Goal: Task Accomplishment & Management: Manage account settings

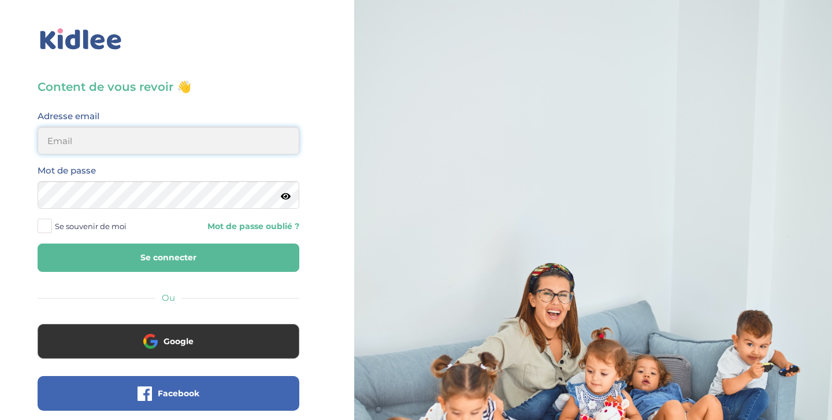
type input "carene.souhy@laposte.net"
click at [209, 252] on button "Se connecter" at bounding box center [169, 257] width 262 height 28
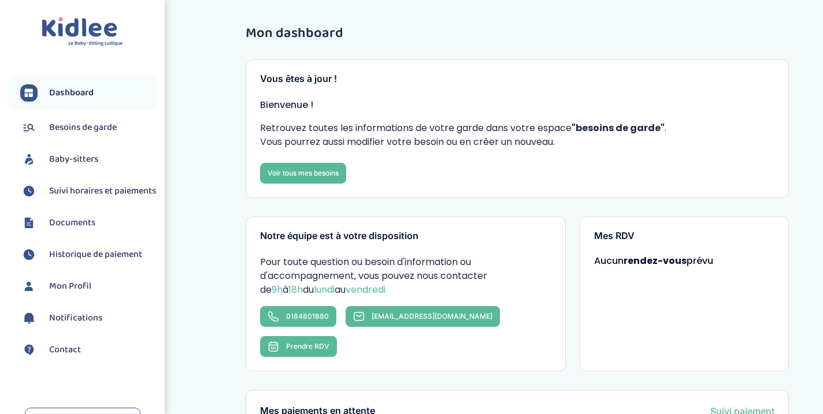
click at [84, 191] on span "Suivi horaires et paiements" at bounding box center [102, 191] width 107 height 14
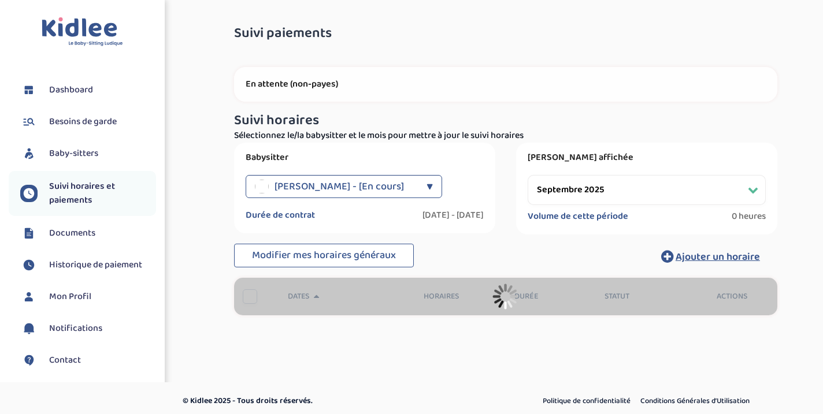
select select "septembre 2025"
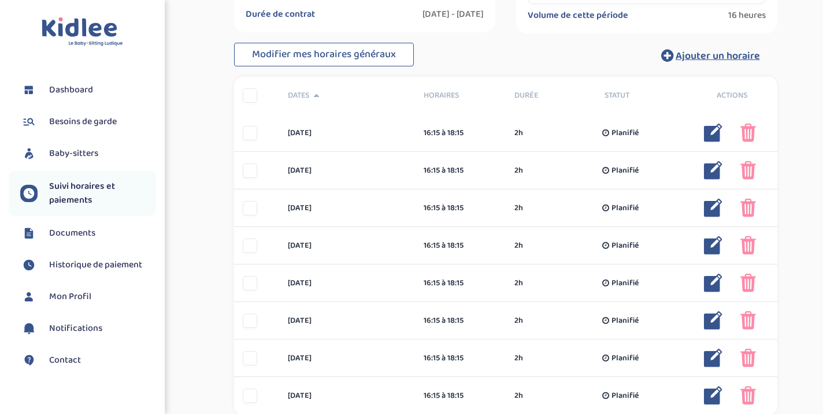
scroll to position [216, 0]
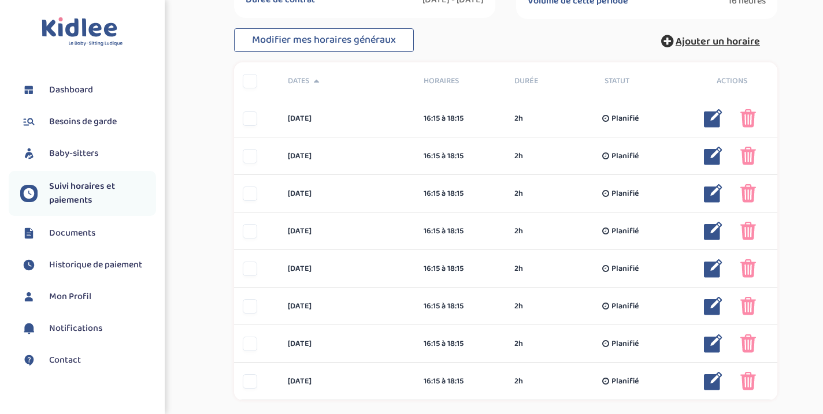
click at [715, 43] on span "Ajouter un horaire" at bounding box center [718, 42] width 84 height 16
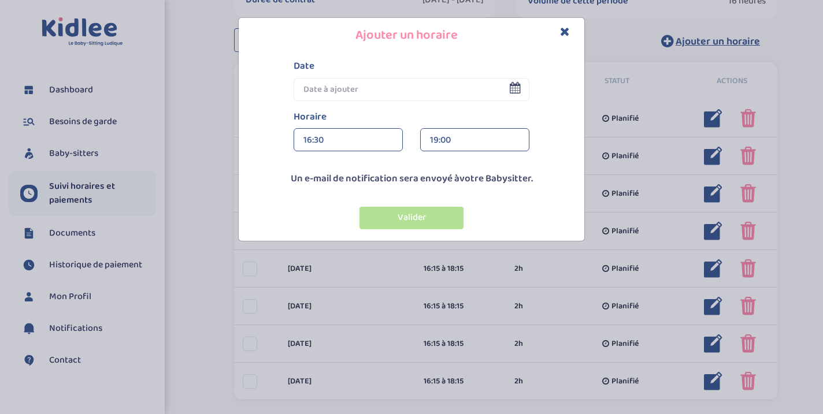
click at [370, 87] on input "text" at bounding box center [412, 89] width 236 height 23
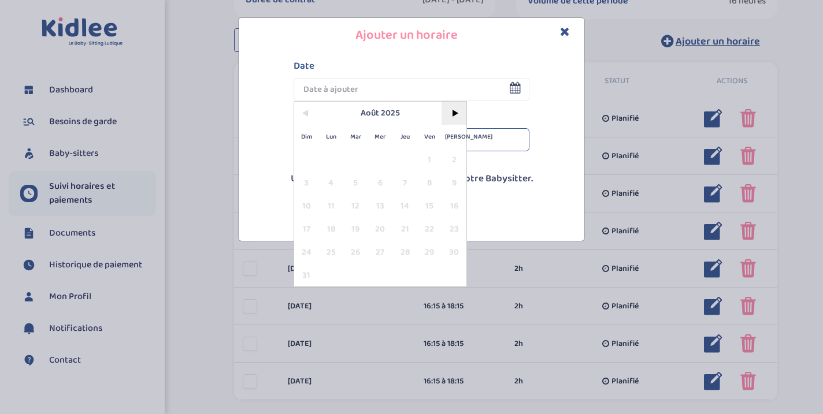
click at [452, 118] on span ">" at bounding box center [453, 113] width 25 height 23
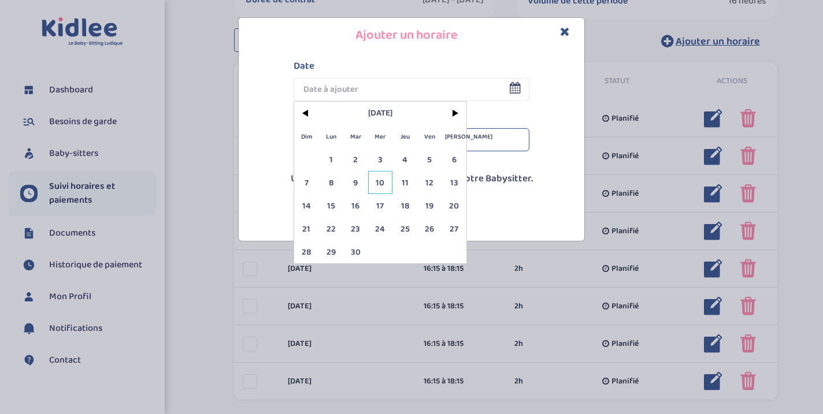
click at [380, 183] on span "10" at bounding box center [380, 182] width 25 height 23
type input "[DATE]"
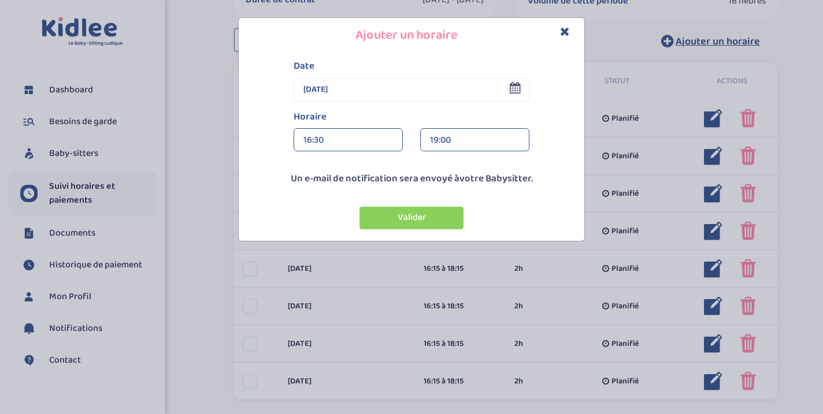
click at [348, 145] on div "16:30" at bounding box center [348, 140] width 90 height 23
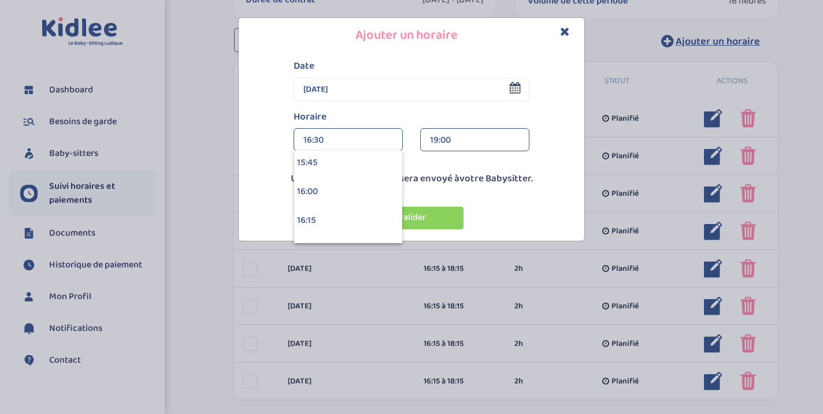
scroll to position [1837, 0]
click at [337, 199] on div "16:15" at bounding box center [348, 206] width 108 height 29
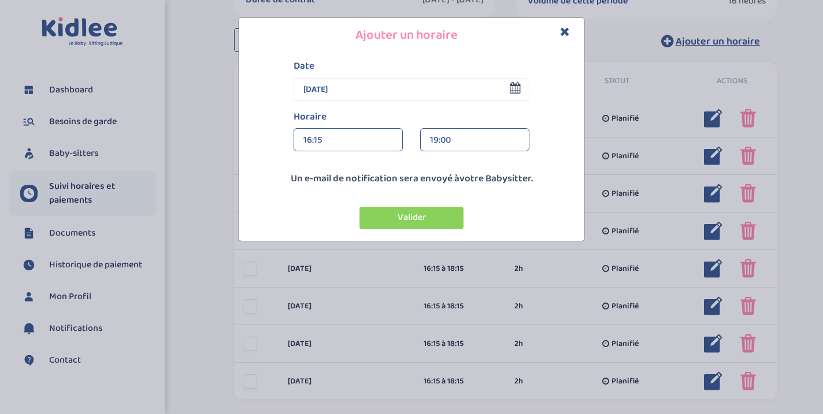
click at [462, 144] on div "19:00" at bounding box center [475, 140] width 90 height 23
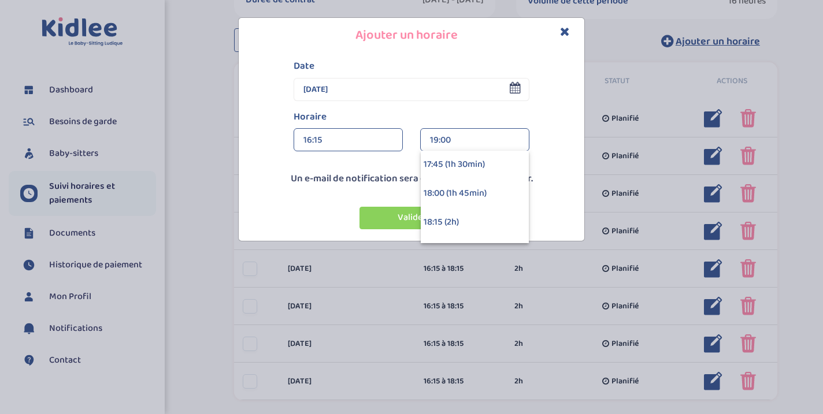
scroll to position [150, 0]
click at [458, 210] on div "18:15 (2h)" at bounding box center [475, 217] width 108 height 29
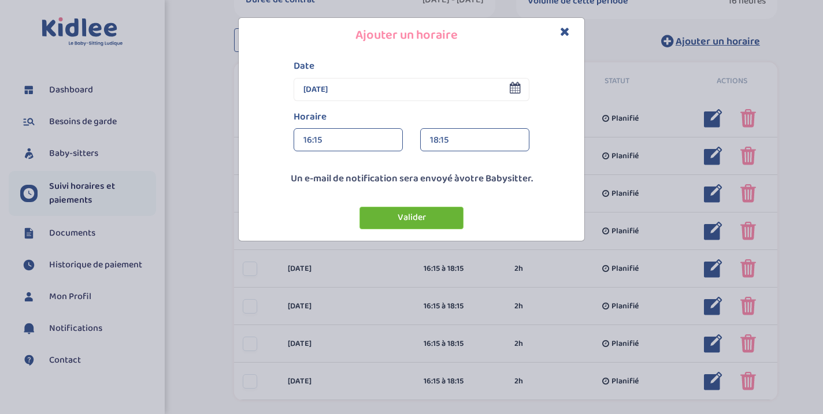
click at [430, 216] on button "Valider" at bounding box center [411, 218] width 104 height 23
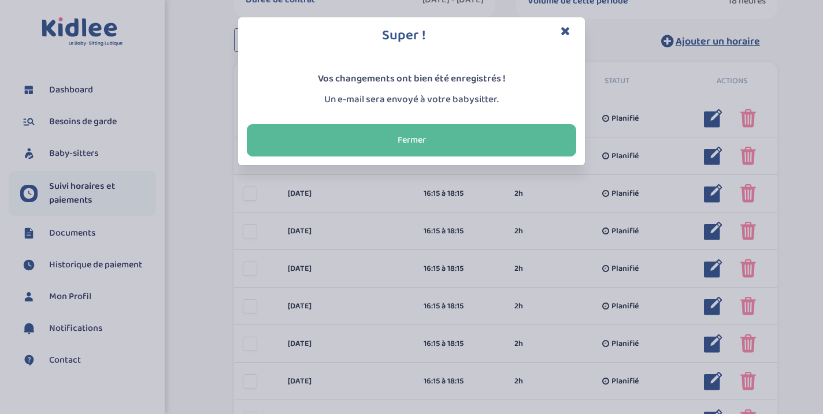
click at [564, 30] on icon "Close" at bounding box center [566, 31] width 10 height 12
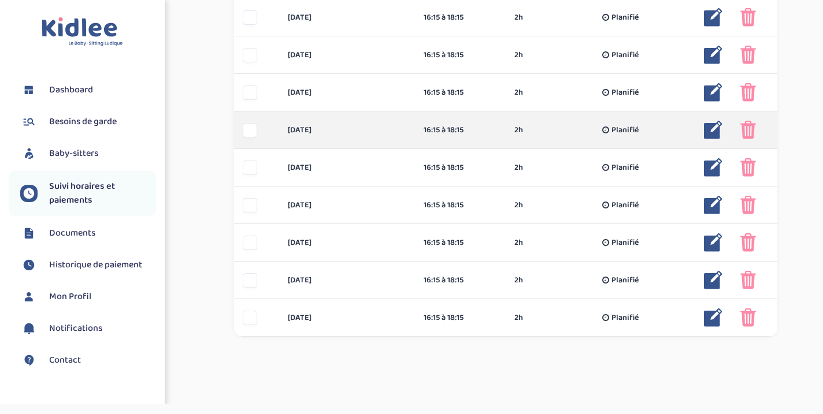
scroll to position [323, 0]
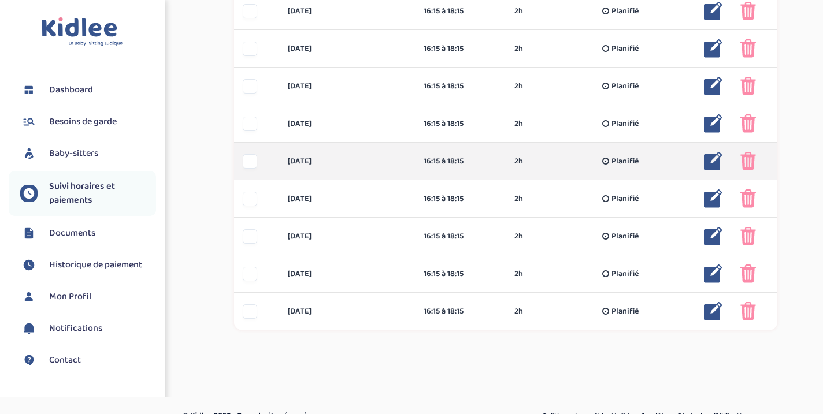
click at [747, 161] on img at bounding box center [748, 161] width 16 height 18
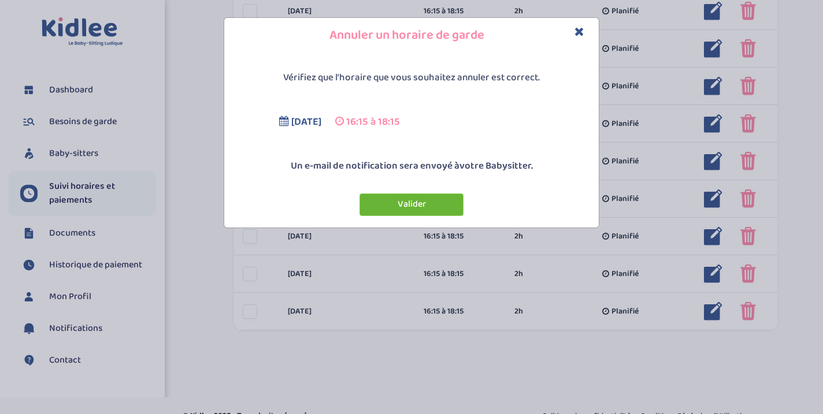
click at [388, 206] on button "Valider" at bounding box center [411, 205] width 104 height 23
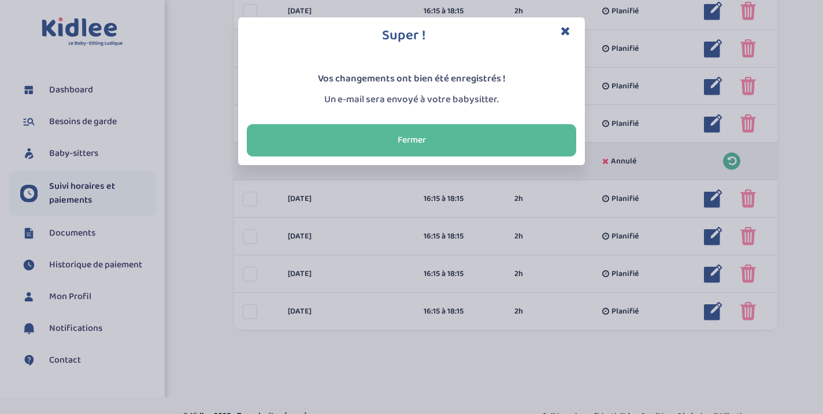
click at [565, 29] on icon "Close" at bounding box center [566, 31] width 10 height 12
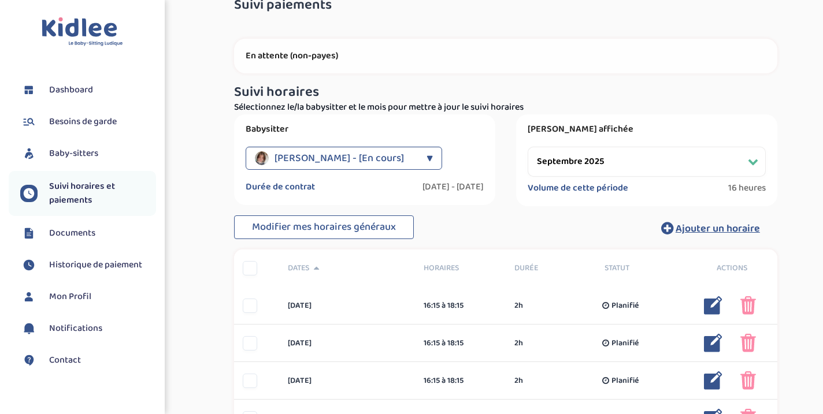
scroll to position [27, 0]
click at [637, 160] on select "Filtrer par mois [DATE] [DATE] [DATE] [DATE] [DATE] [DATE] [DATE] [DATE] [DATE]…" at bounding box center [647, 163] width 238 height 30
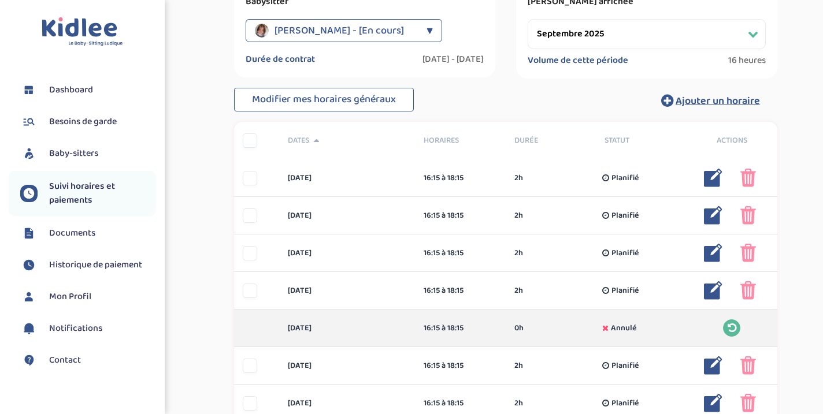
scroll to position [159, 0]
